Goal: Find specific page/section: Find specific page/section

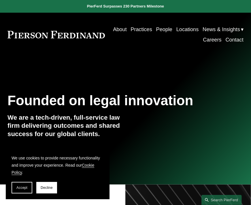
click at [199, 29] on link "Locations" at bounding box center [188, 29] width 22 height 10
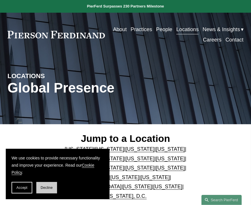
click at [43, 187] on span "Decline" at bounding box center [47, 188] width 12 height 4
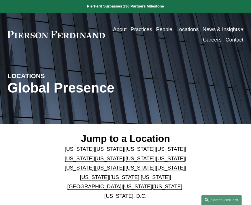
click at [128, 194] on p "[US_STATE] | [US_STATE] | [US_STATE] | [US_STATE] | [US_STATE] | [US_STATE] | […" at bounding box center [126, 173] width 138 height 56
click at [129, 197] on link "[US_STATE], D.C." at bounding box center [126, 196] width 42 height 6
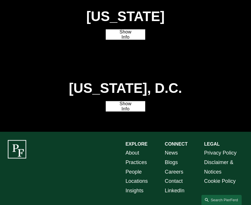
scroll to position [1522, 0]
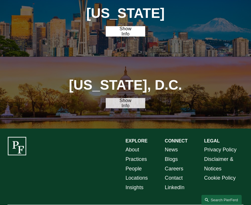
click at [122, 98] on link "Show Info" at bounding box center [125, 103] width 39 height 10
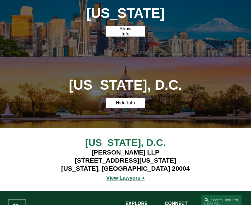
click at [126, 149] on h4 "[PERSON_NAME][GEOGRAPHIC_DATA][STREET_ADDRESS][US_STATE][US_STATE]" at bounding box center [126, 161] width 138 height 25
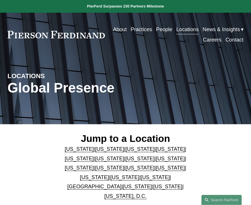
click at [96, 147] on p "[US_STATE] | [US_STATE] | [US_STATE] | [US_STATE] | [US_STATE] | [US_STATE] | […" at bounding box center [126, 173] width 138 height 56
click at [96, 150] on link "[US_STATE]" at bounding box center [109, 149] width 29 height 6
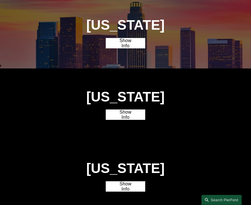
scroll to position [284, 0]
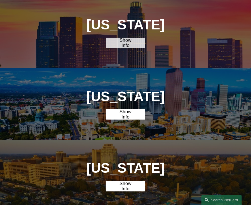
click at [118, 48] on link "Show Info" at bounding box center [125, 43] width 39 height 10
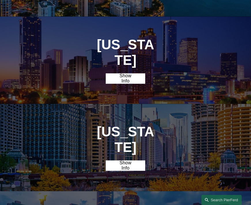
scroll to position [602, 0]
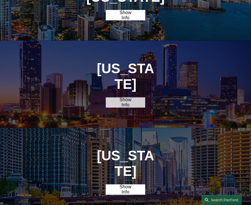
click at [130, 98] on link "Show Info" at bounding box center [125, 103] width 39 height 10
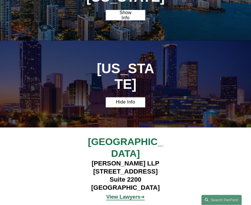
click at [131, 160] on h4 "[PERSON_NAME] LLP [STREET_ADDRESS]" at bounding box center [126, 176] width 98 height 33
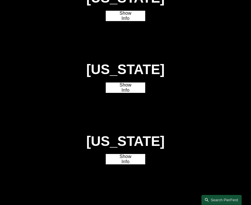
scroll to position [1064, 0]
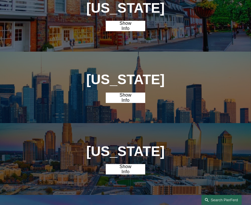
click at [132, 71] on div "[US_STATE] Show Info" at bounding box center [125, 88] width 251 height 72
click at [128, 93] on link "Show Info" at bounding box center [125, 98] width 39 height 10
